Goal: Find specific page/section: Find specific page/section

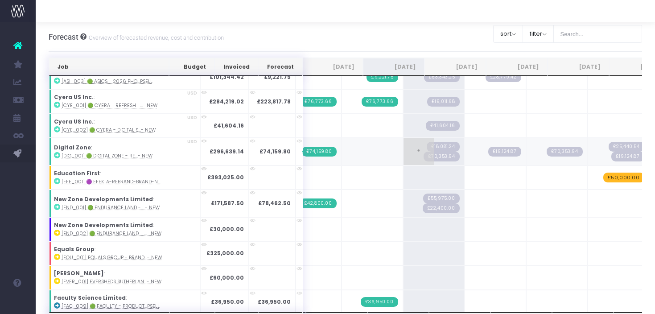
click at [424, 157] on span "£70,353.94" at bounding box center [442, 157] width 36 height 10
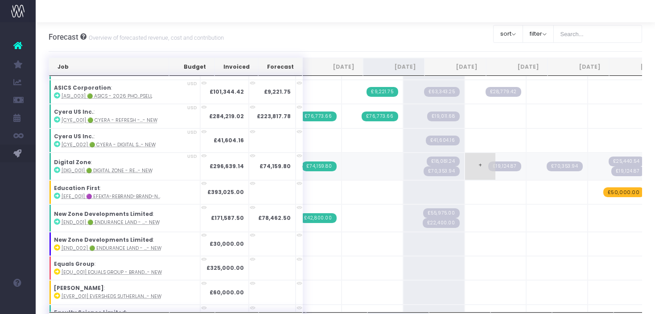
scroll to position [60, 0]
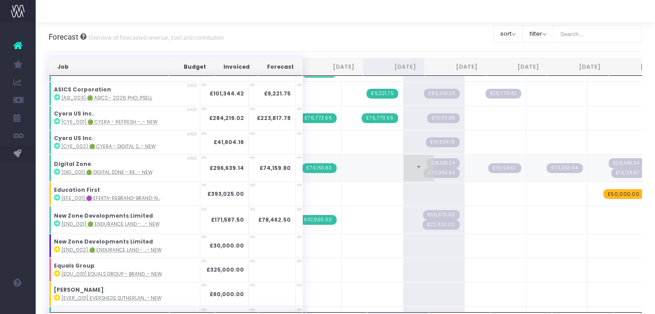
click at [424, 173] on span "£70,353.94" at bounding box center [442, 173] width 36 height 10
click at [424, 170] on span "£70,353.94" at bounding box center [442, 173] width 36 height 10
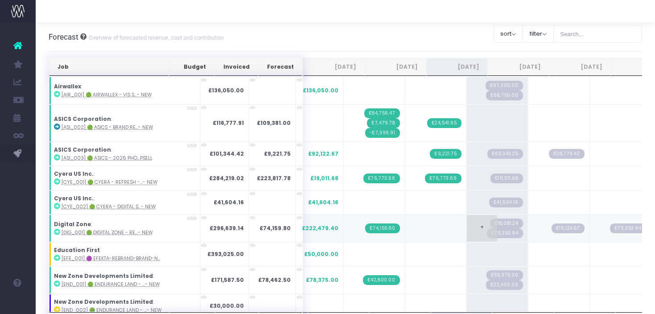
click at [487, 230] on span "£70,353.94" at bounding box center [505, 233] width 36 height 10
click at [487, 231] on span "£70,353.94" at bounding box center [505, 233] width 36 height 10
click at [487, 234] on span "£70,353.94" at bounding box center [505, 233] width 36 height 10
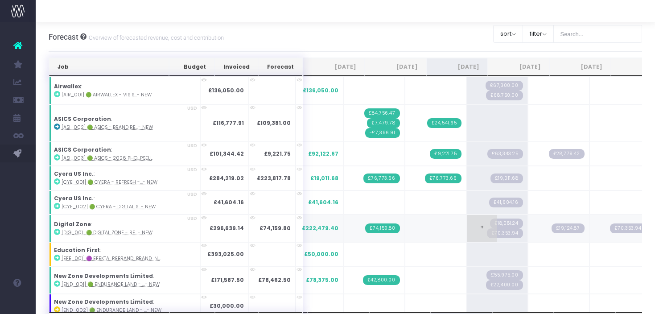
click at [487, 230] on span "£70,353.94" at bounding box center [505, 233] width 36 height 10
click at [490, 223] on span "£18,081.24" at bounding box center [506, 224] width 33 height 10
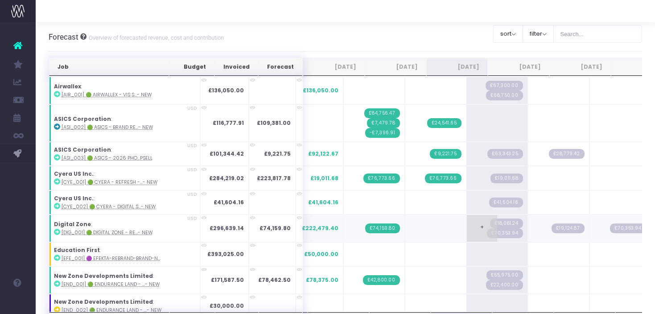
click at [490, 223] on span "£18,081.24" at bounding box center [506, 224] width 33 height 10
click at [552, 228] on span "£19,124.87" at bounding box center [568, 228] width 33 height 10
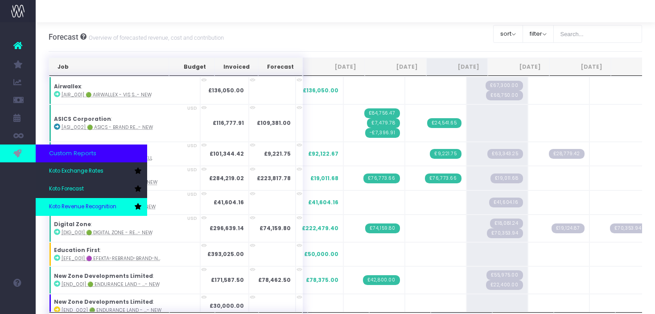
click at [80, 206] on span "Koto Revenue Recognition" at bounding box center [82, 207] width 67 height 8
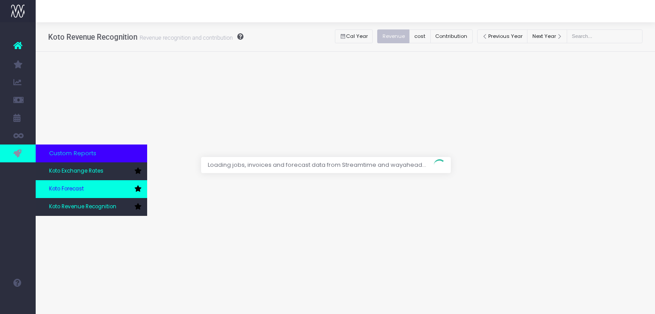
click at [84, 189] on link "Koto Forecast" at bounding box center [91, 189] width 111 height 18
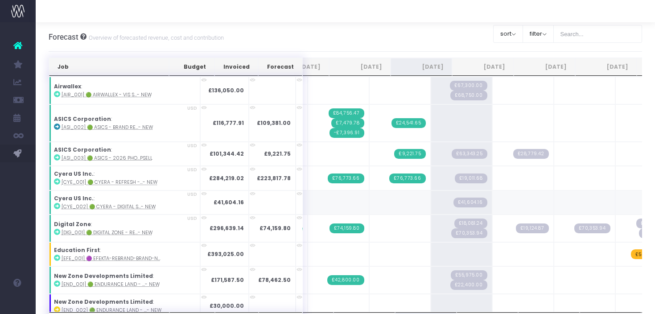
scroll to position [0, 37]
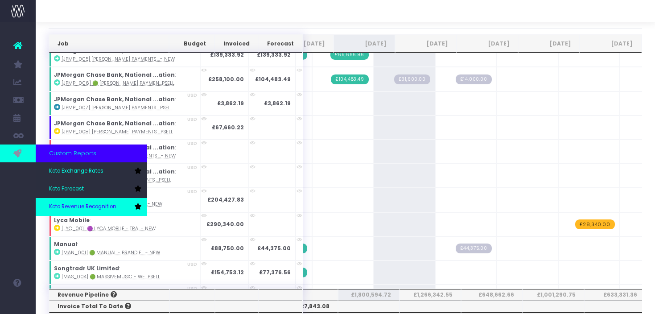
click at [71, 210] on span "Koto Revenue Recognition" at bounding box center [82, 207] width 67 height 8
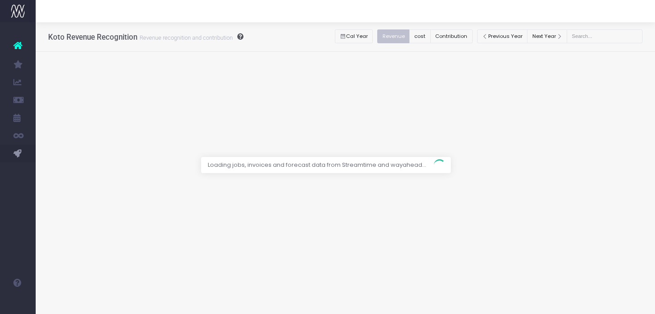
click at [461, 32] on div at bounding box center [327, 157] width 655 height 314
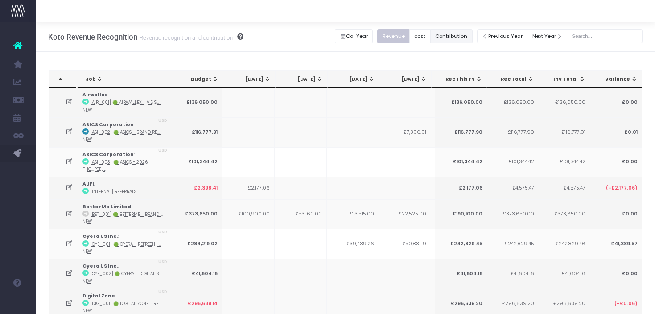
click at [461, 36] on button "Contribution" at bounding box center [451, 36] width 42 height 14
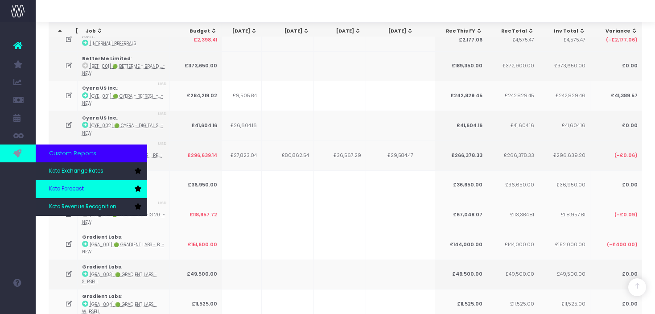
click at [91, 190] on link "Koto Forecast" at bounding box center [91, 189] width 111 height 18
